Goal: Check status: Check status

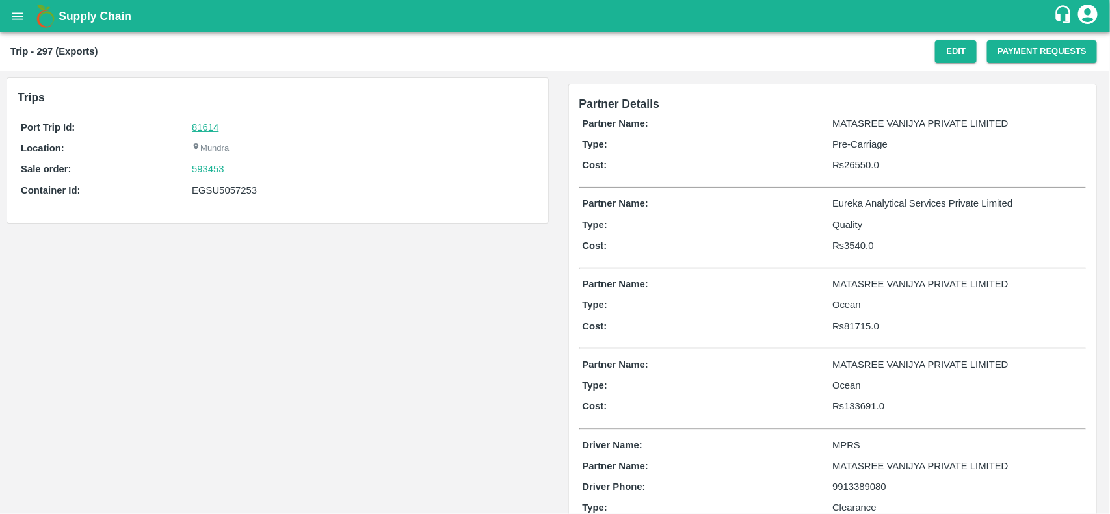
drag, startPoint x: 209, startPoint y: 133, endPoint x: 204, endPoint y: 129, distance: 7.4
click at [204, 129] on div "81614" at bounding box center [363, 127] width 342 height 14
click at [204, 129] on link "81614" at bounding box center [205, 127] width 27 height 10
click at [241, 173] on div "593453" at bounding box center [363, 169] width 342 height 14
copy link
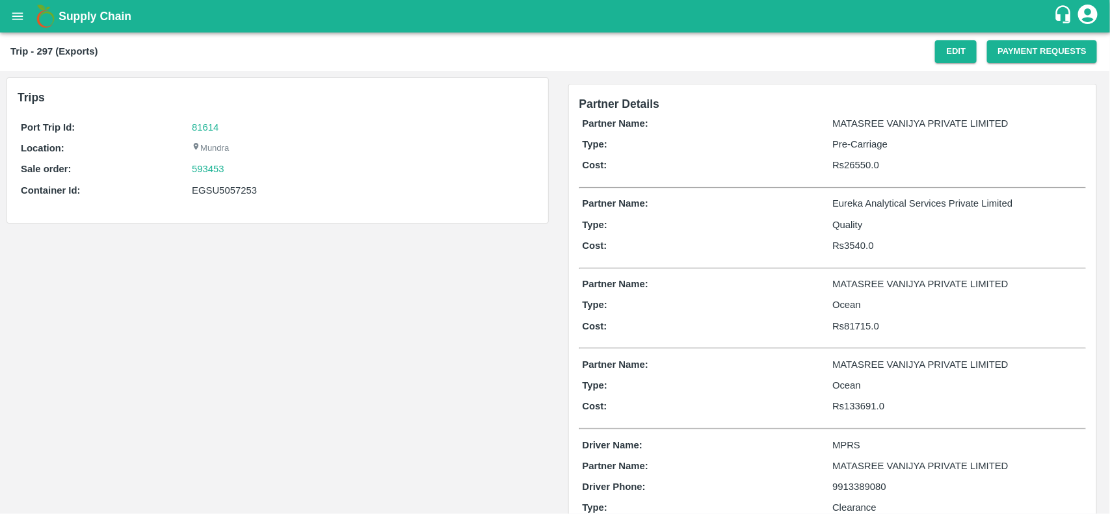
click at [241, 173] on div "593453" at bounding box center [363, 169] width 342 height 14
copy link "593453"
click at [241, 173] on div "593453" at bounding box center [363, 169] width 342 height 14
click at [215, 163] on link "593453" at bounding box center [208, 169] width 33 height 14
click at [235, 194] on div "EGSU5057253" at bounding box center [363, 190] width 342 height 14
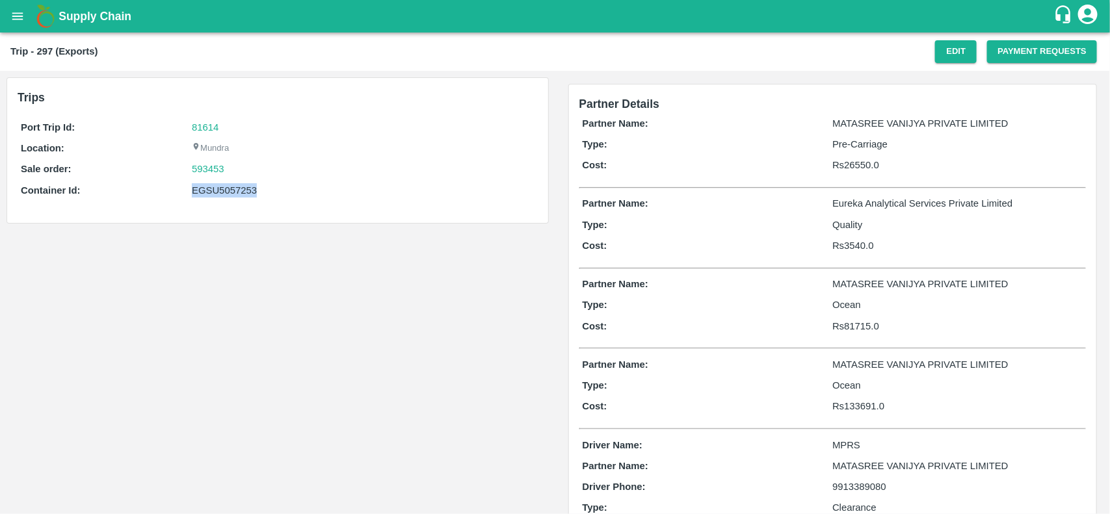
click at [235, 194] on div "EGSU5057253" at bounding box center [363, 190] width 342 height 14
click at [221, 187] on div "EGSU5057253" at bounding box center [363, 190] width 342 height 14
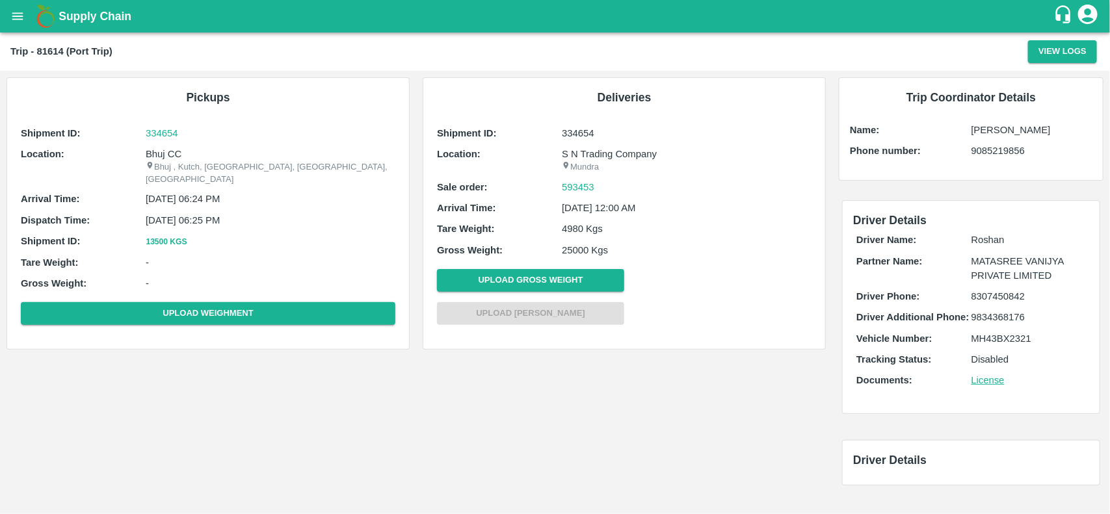
click at [163, 150] on p "Bhuj CC" at bounding box center [271, 154] width 250 height 14
copy p "Bhuj"
click at [163, 150] on p "Bhuj CC" at bounding box center [271, 154] width 250 height 14
copy p "Bhuj CC"
click at [163, 150] on p "Bhuj CC" at bounding box center [271, 154] width 250 height 14
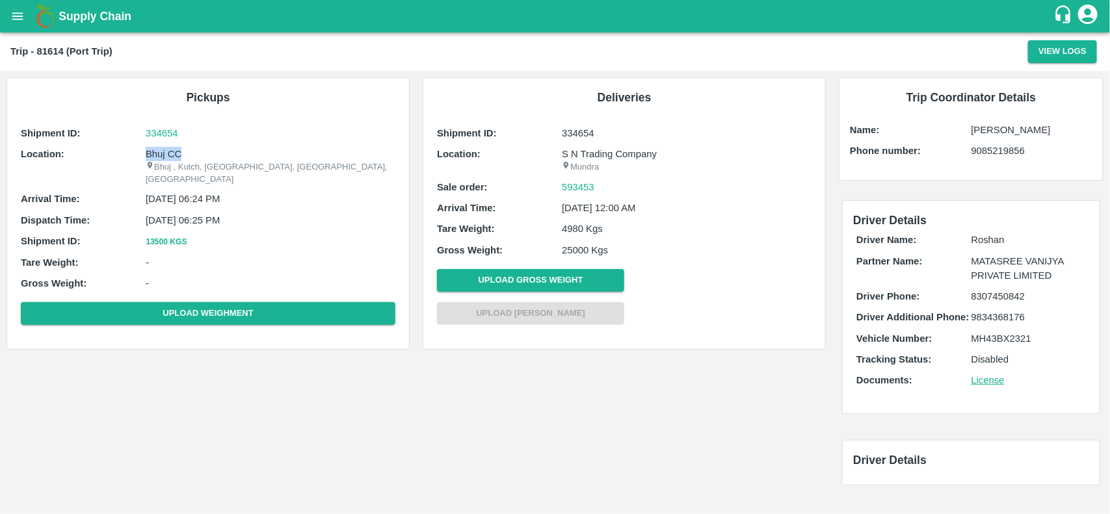
click at [164, 150] on p "Bhuj CC" at bounding box center [271, 154] width 250 height 14
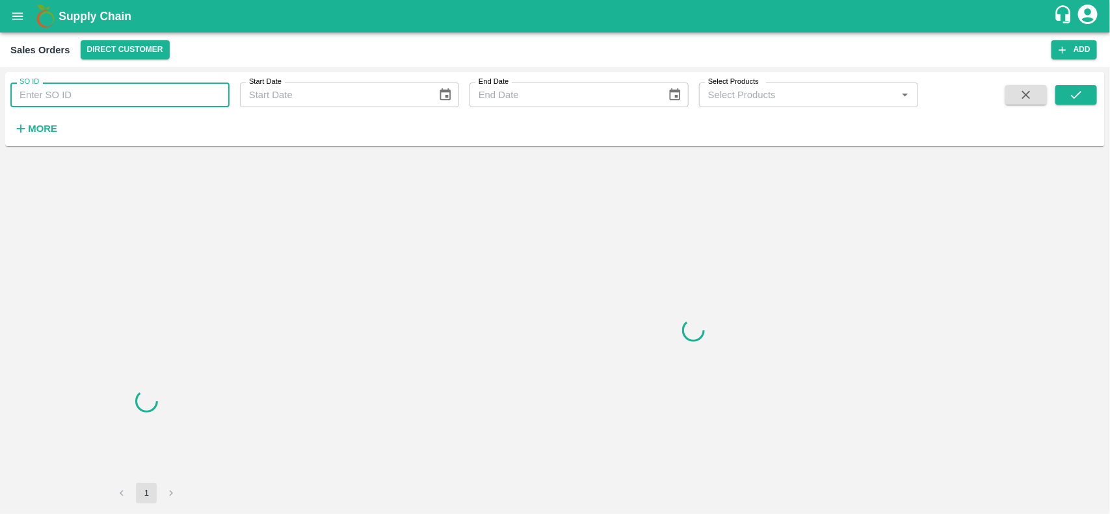
click at [79, 93] on input "SO ID" at bounding box center [119, 95] width 219 height 25
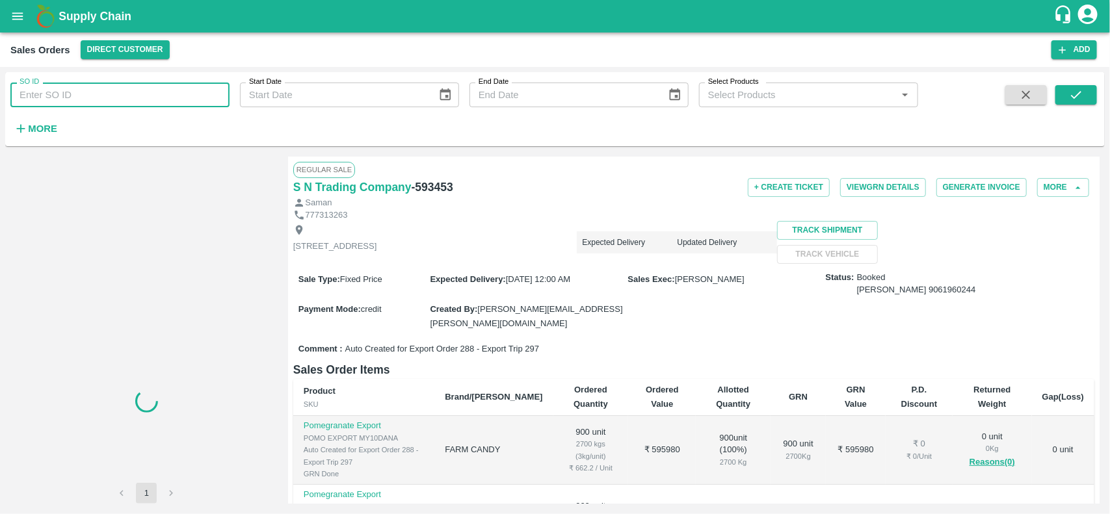
click at [79, 93] on input "SO ID" at bounding box center [119, 95] width 219 height 25
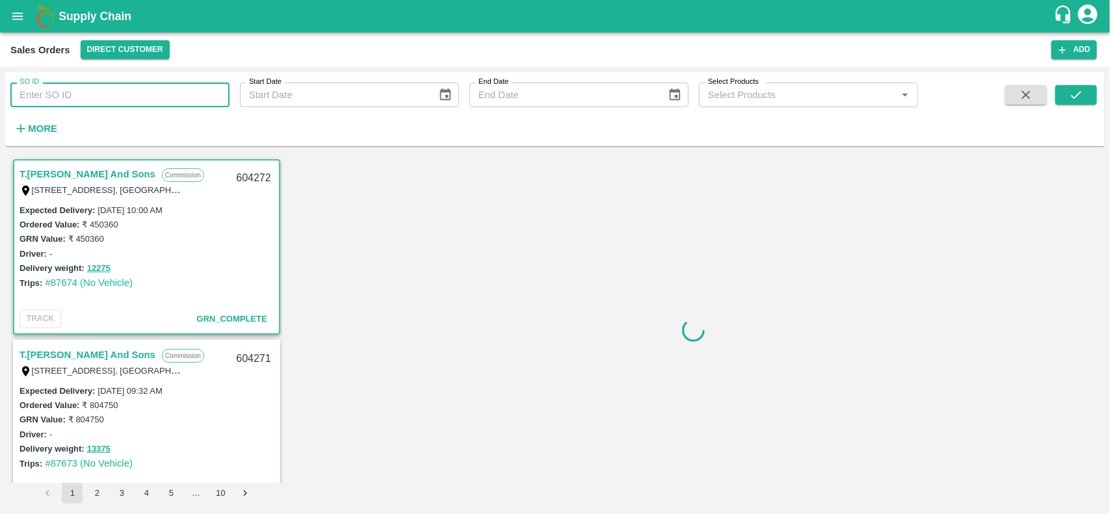
click at [79, 93] on input "SO ID" at bounding box center [119, 95] width 219 height 25
type input "593453"
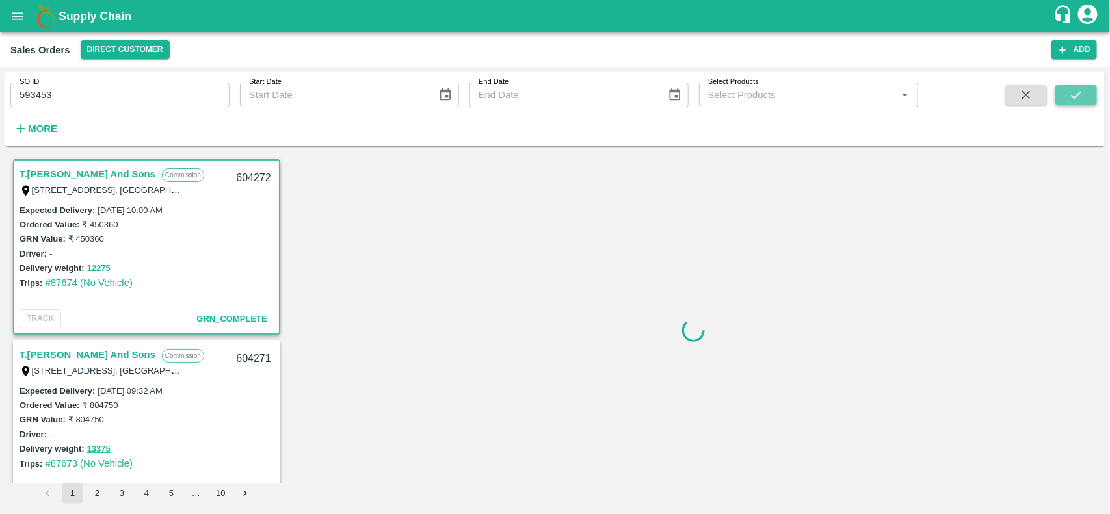
click at [1083, 99] on icon "submit" at bounding box center [1076, 95] width 14 height 14
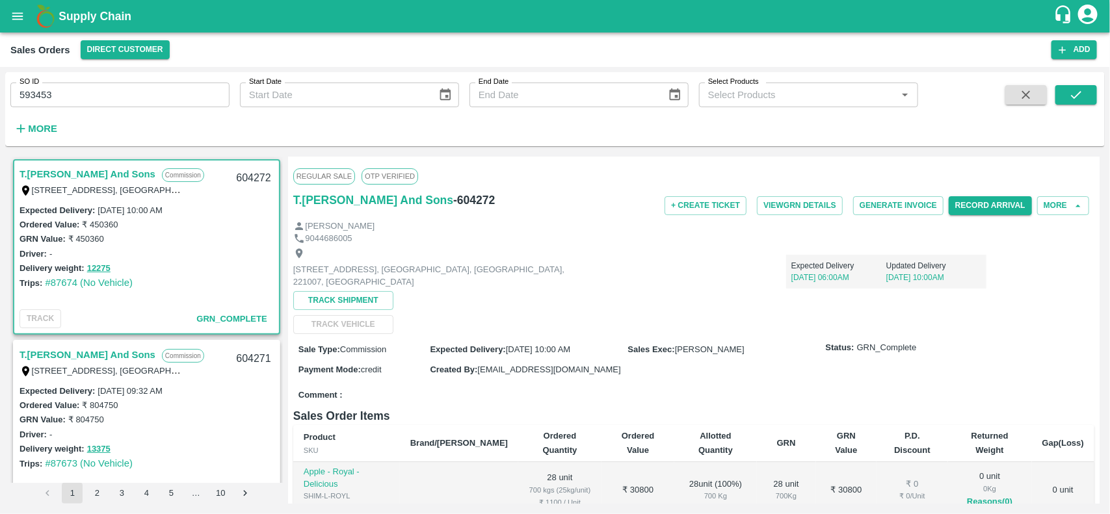
scroll to position [2, 0]
click at [1069, 105] on span at bounding box center [1077, 111] width 42 height 53
click at [1077, 95] on icon "submit" at bounding box center [1076, 95] width 14 height 14
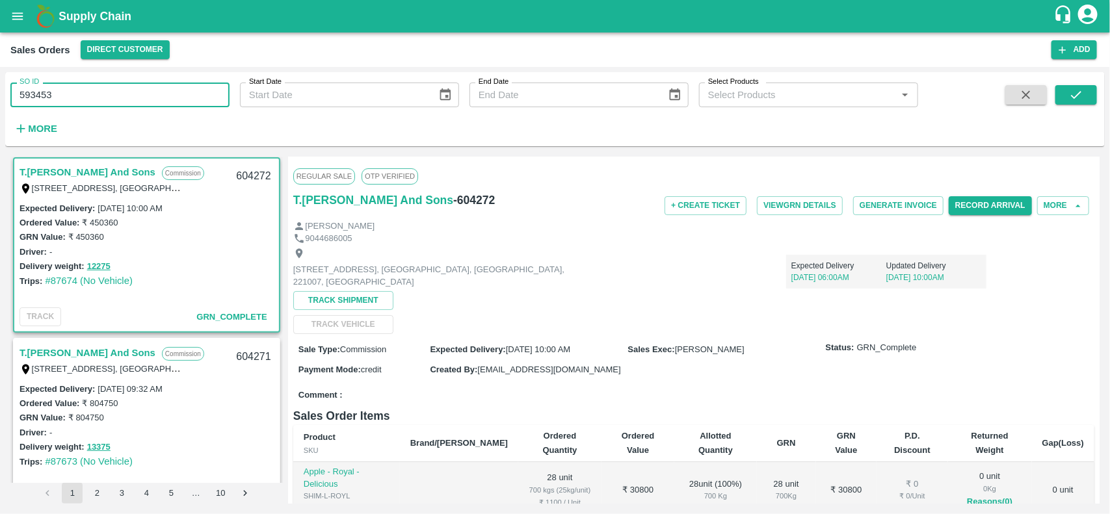
click at [177, 90] on input "593453" at bounding box center [119, 95] width 219 height 25
paste input "text"
type input "593453"
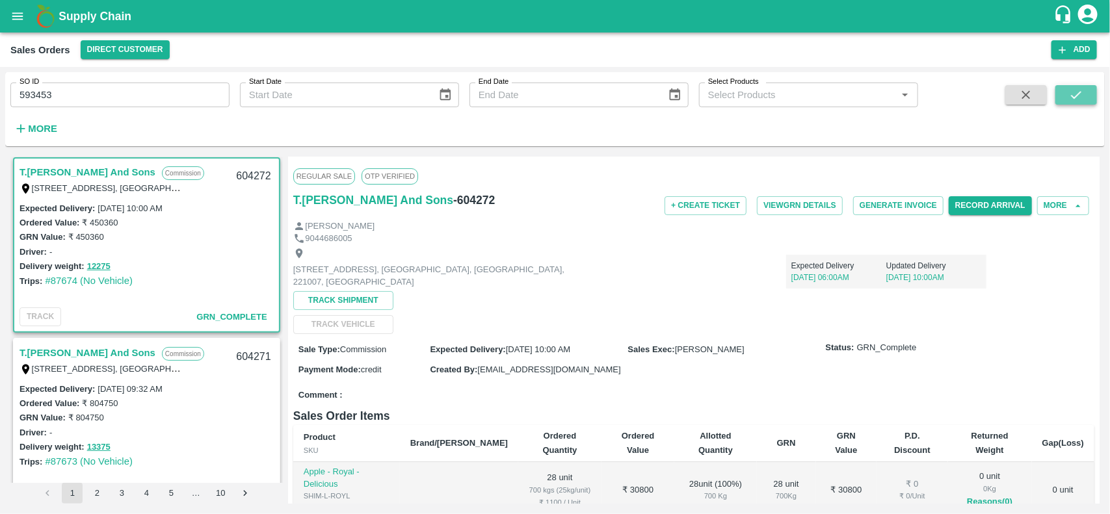
click at [1065, 90] on button "submit" at bounding box center [1077, 95] width 42 height 20
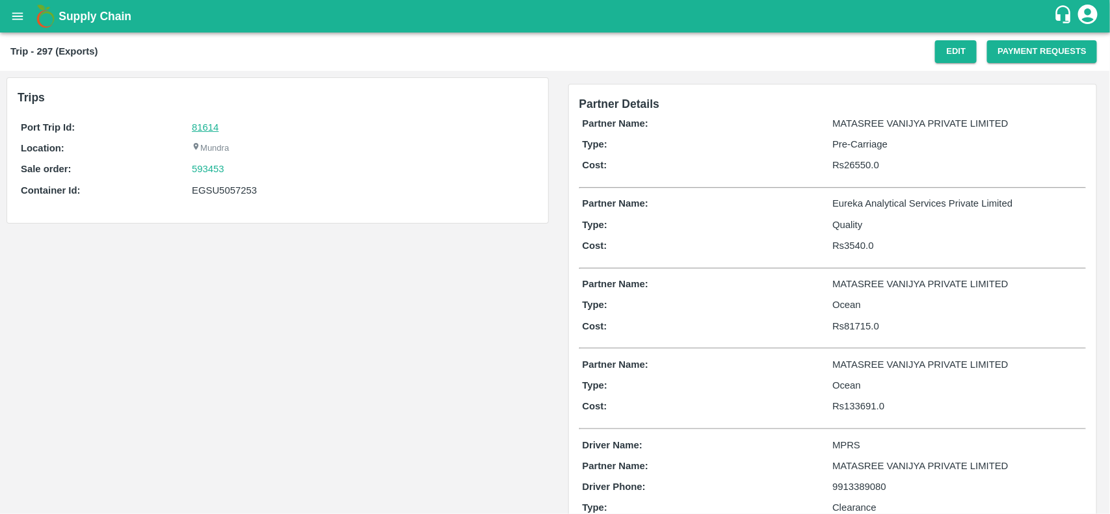
click at [208, 129] on link "81614" at bounding box center [205, 127] width 27 height 10
click at [232, 170] on div "593453" at bounding box center [363, 169] width 342 height 14
copy link "593453"
click at [232, 170] on div "593453" at bounding box center [363, 169] width 342 height 14
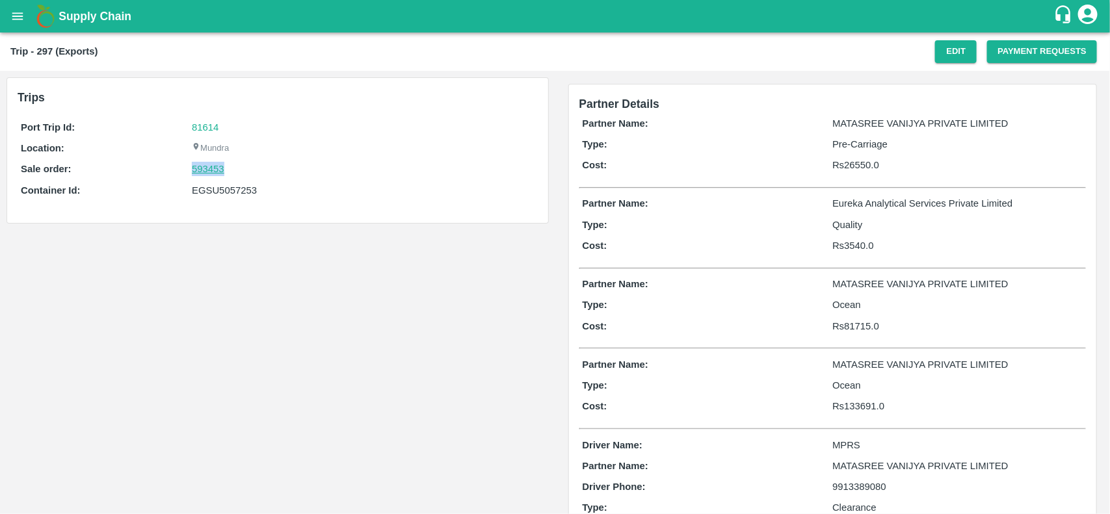
click at [202, 173] on link "593453" at bounding box center [208, 169] width 33 height 14
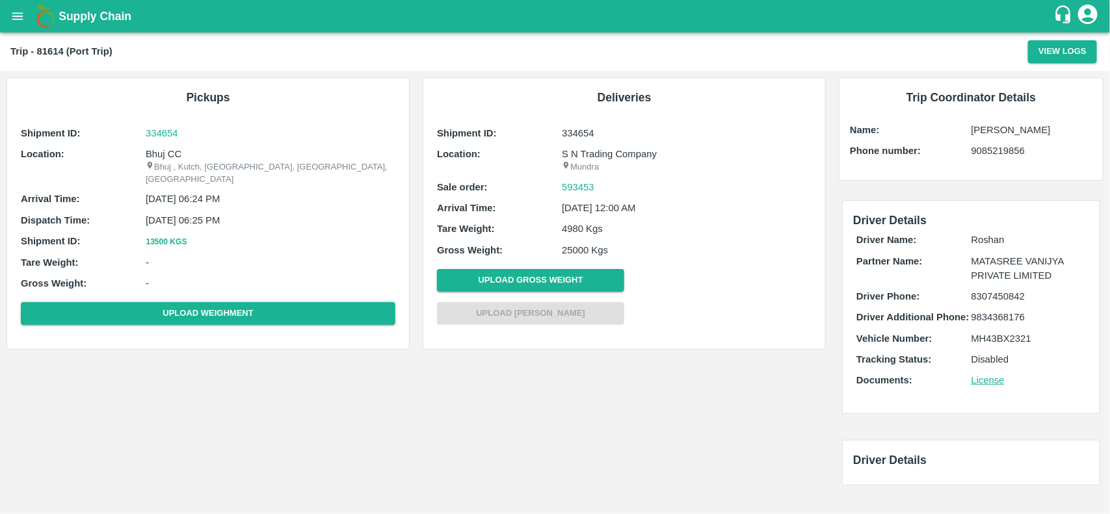
click at [156, 153] on p "Bhuj CC" at bounding box center [271, 154] width 250 height 14
copy p "Bhuj"
click at [156, 153] on p "Bhuj CC" at bounding box center [271, 154] width 250 height 14
copy p "Bhuj CC"
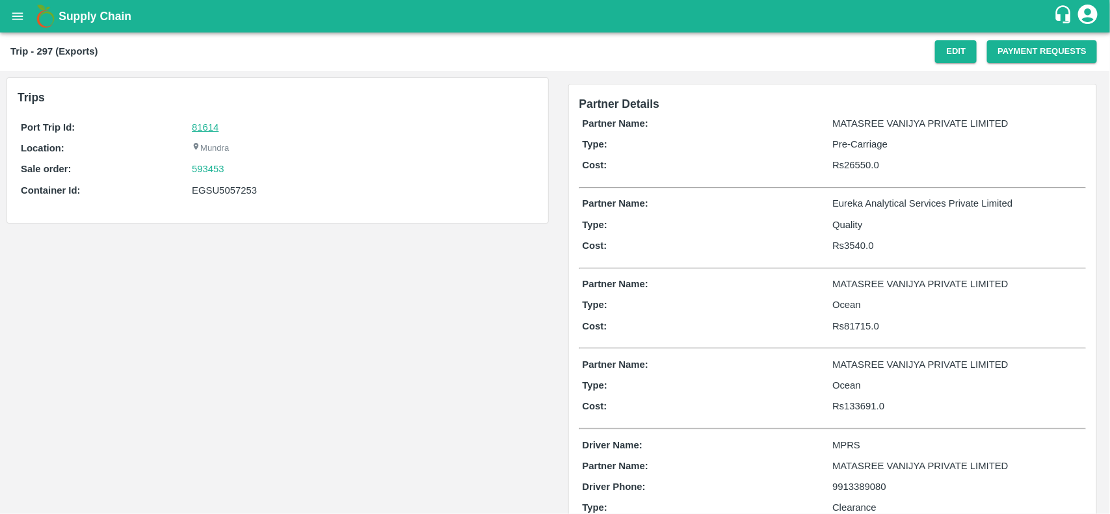
click at [203, 127] on link "81614" at bounding box center [205, 127] width 27 height 10
click at [244, 163] on div "593453" at bounding box center [363, 169] width 342 height 14
copy link "593453"
click at [244, 163] on div "593453" at bounding box center [363, 169] width 342 height 14
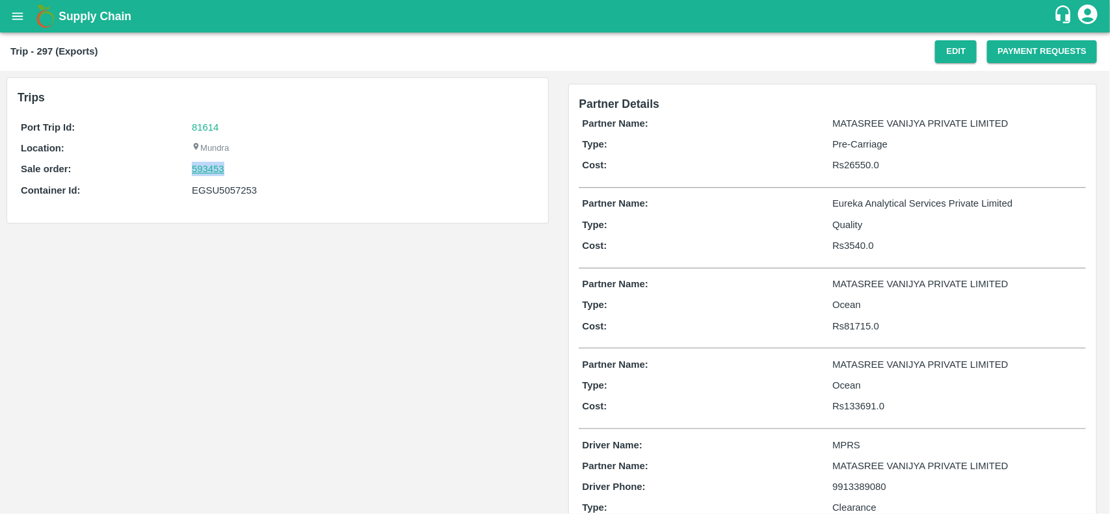
click at [216, 162] on link "593453" at bounding box center [208, 169] width 33 height 14
click at [222, 189] on div "EGSU5057253" at bounding box center [363, 190] width 342 height 14
copy div "EGSU5057253"
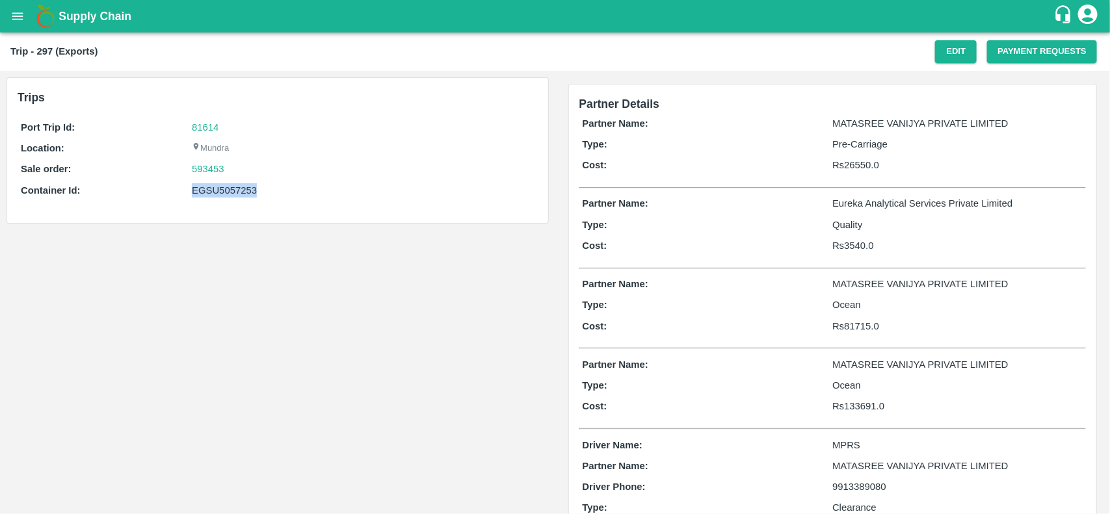
click at [222, 189] on div "EGSU5057253" at bounding box center [363, 190] width 342 height 14
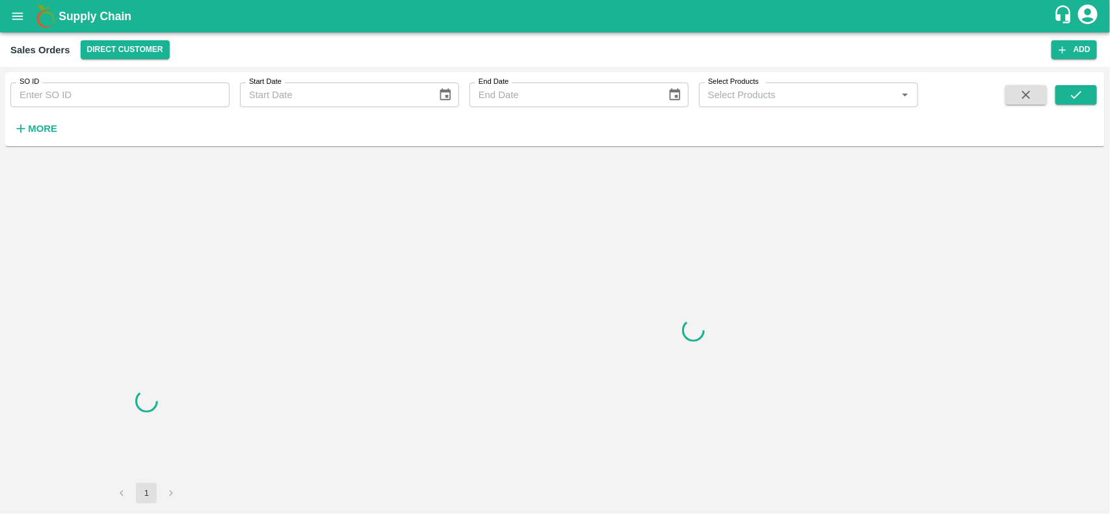
click at [85, 100] on input "SO ID" at bounding box center [119, 95] width 219 height 25
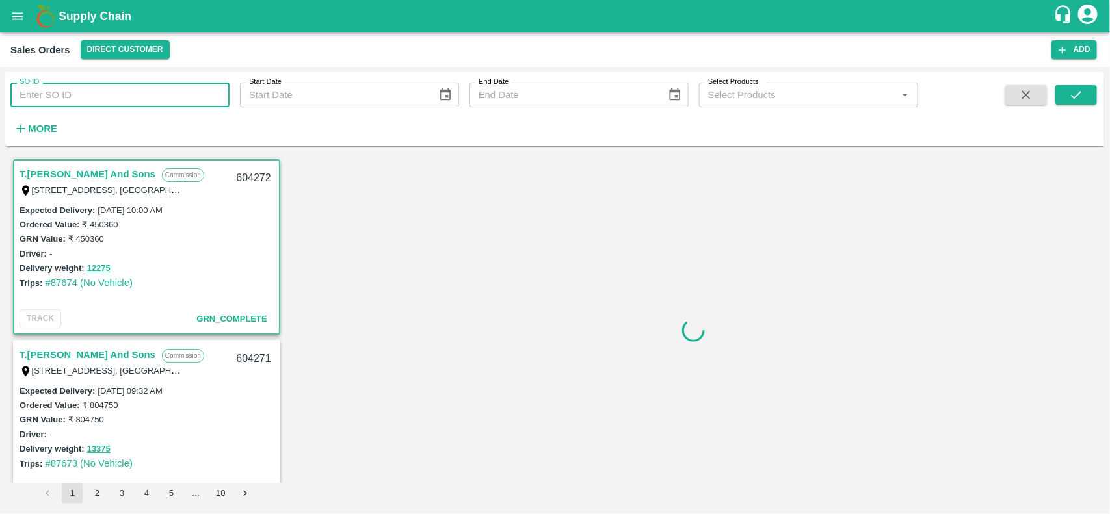
click at [85, 100] on input "SO ID" at bounding box center [119, 95] width 219 height 25
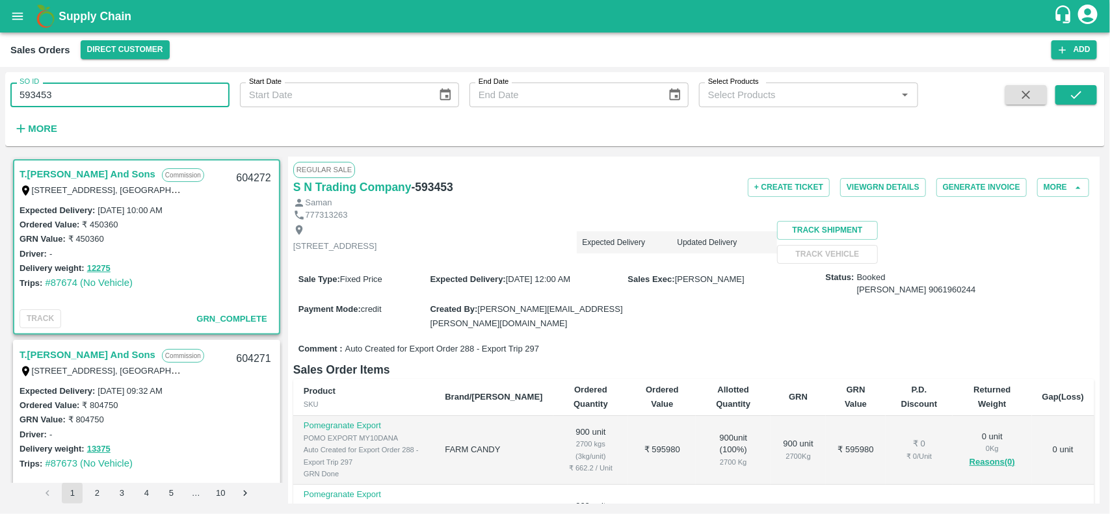
click at [85, 100] on input "593453" at bounding box center [119, 95] width 219 height 25
type input "593453"
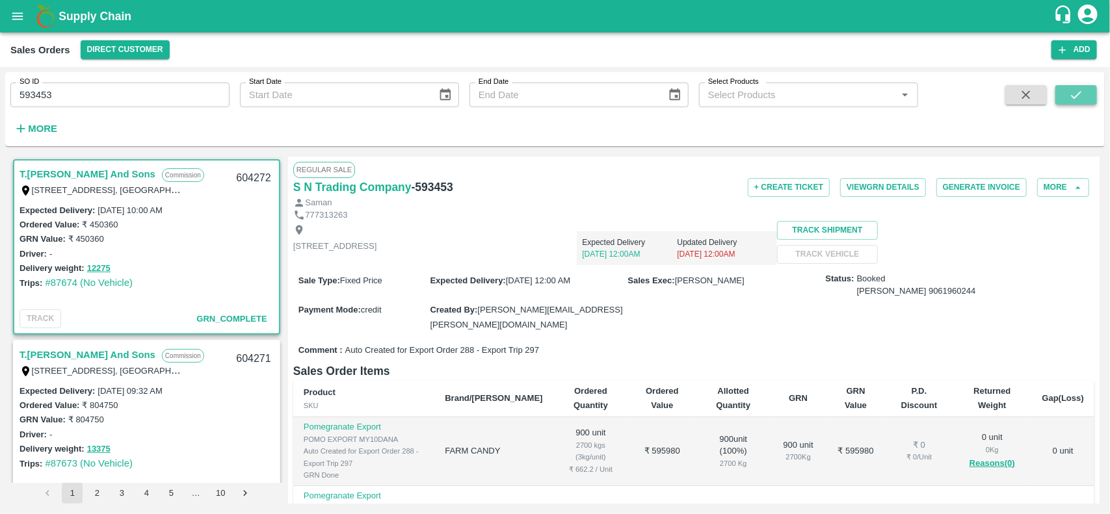
click at [1076, 98] on icon "submit" at bounding box center [1076, 95] width 10 height 8
